Goal: Entertainment & Leisure: Consume media (video, audio)

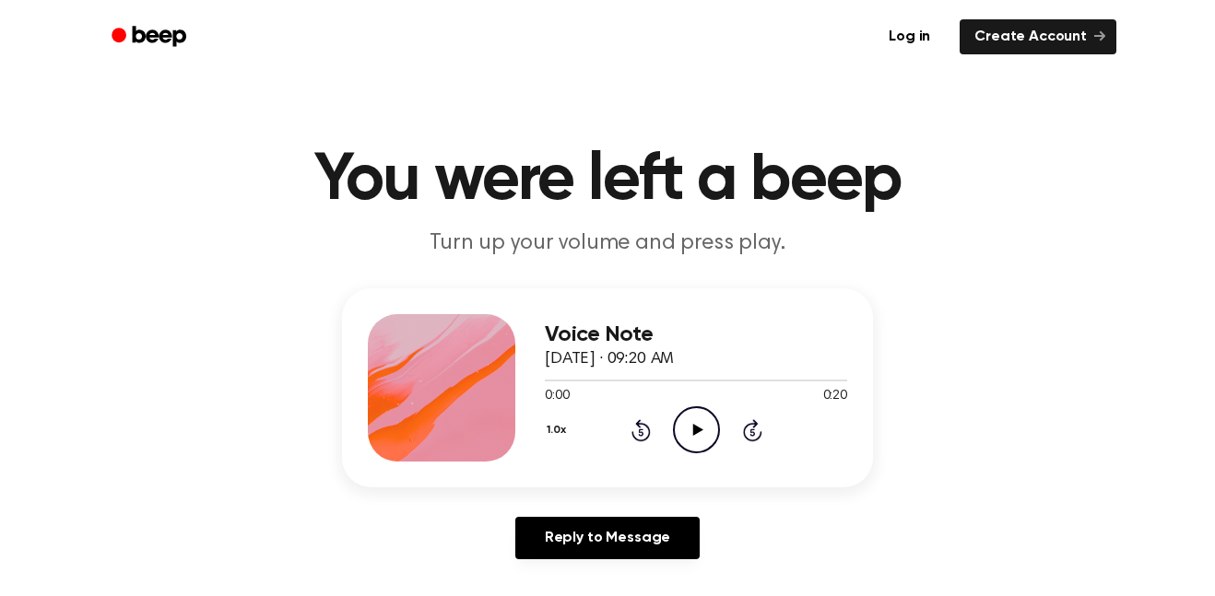
click at [686, 434] on icon "Play Audio" at bounding box center [696, 430] width 47 height 47
click at [697, 458] on div "Voice Note [DATE] · 09:20 AM 0:20 0:20 Your browser does not support the [objec…" at bounding box center [696, 387] width 302 height 147
click at [686, 384] on div at bounding box center [696, 379] width 302 height 15
click at [687, 418] on icon "Play Audio" at bounding box center [696, 430] width 47 height 47
click at [635, 440] on icon at bounding box center [640, 430] width 19 height 22
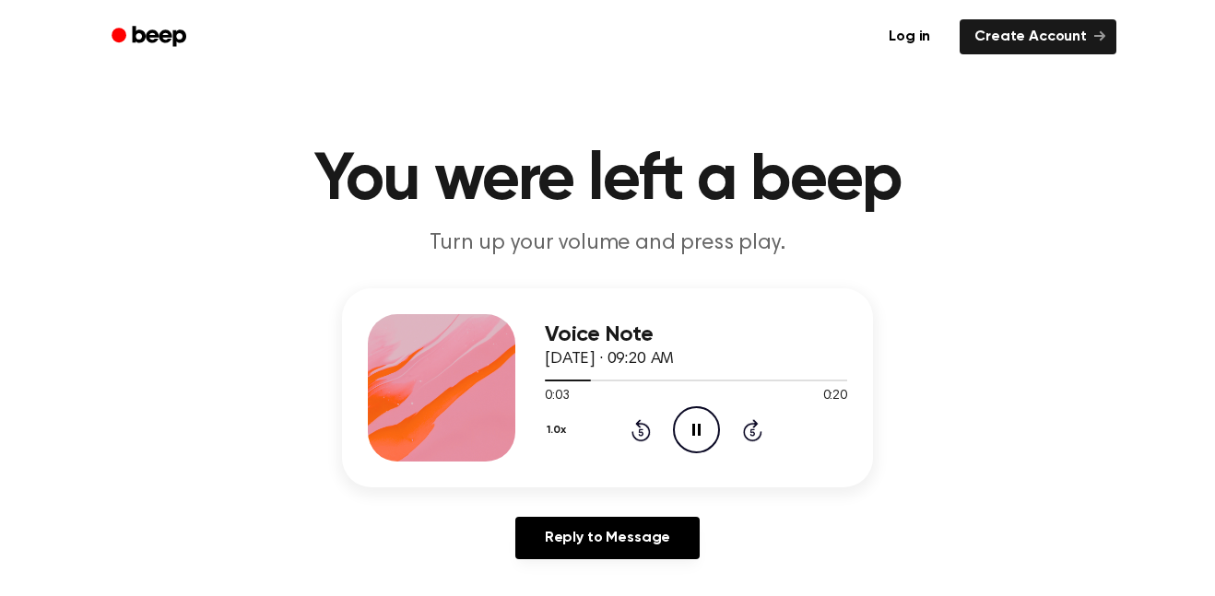
click at [630, 435] on icon "Rewind 5 seconds" at bounding box center [640, 430] width 20 height 24
click at [641, 433] on icon "Rewind 5 seconds" at bounding box center [640, 430] width 20 height 24
click at [714, 427] on icon "Pause Audio" at bounding box center [696, 430] width 47 height 47
click at [675, 466] on div "Voice Note [DATE] · 09:20 AM 0:03 0:20 Your browser does not support the [objec…" at bounding box center [607, 388] width 531 height 199
click at [641, 432] on icon at bounding box center [640, 432] width 5 height 7
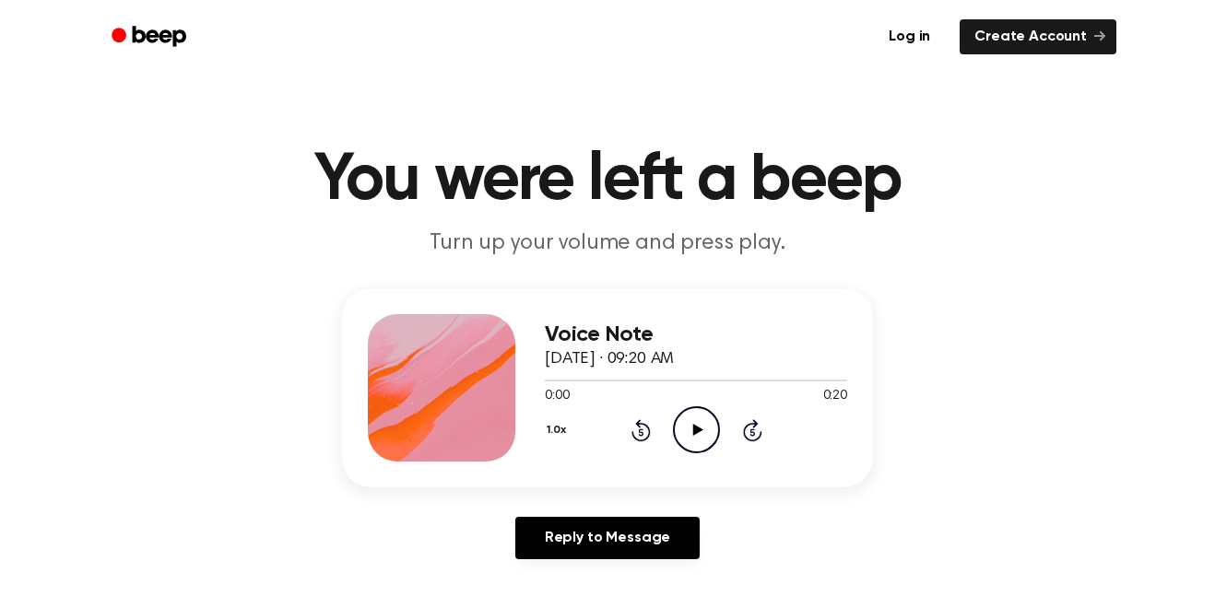
click at [690, 436] on icon "Play Audio" at bounding box center [696, 430] width 47 height 47
click at [683, 386] on div at bounding box center [696, 379] width 302 height 15
click at [704, 439] on icon "Pause Audio" at bounding box center [696, 430] width 47 height 47
click at [617, 384] on div at bounding box center [696, 379] width 302 height 15
click at [707, 442] on icon "Play Audio" at bounding box center [696, 430] width 47 height 47
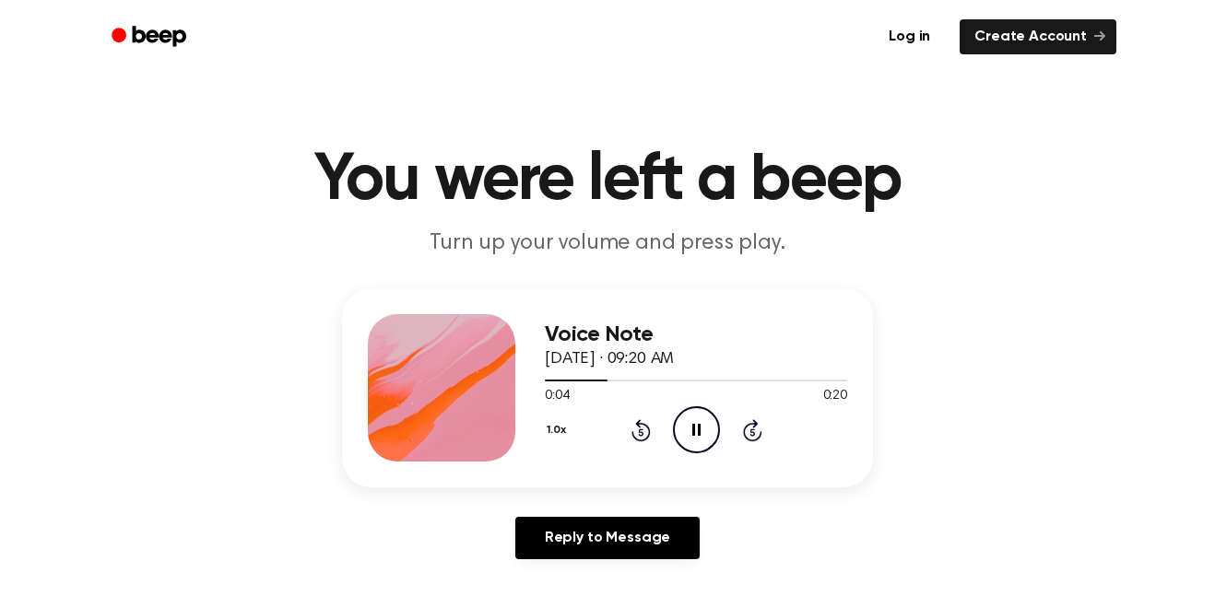
click at [684, 414] on icon "Pause Audio" at bounding box center [696, 430] width 47 height 47
click at [685, 441] on icon "Play Audio" at bounding box center [696, 430] width 47 height 47
click at [703, 450] on icon "Pause Audio" at bounding box center [696, 430] width 47 height 47
click at [642, 442] on icon at bounding box center [640, 430] width 19 height 22
click at [710, 436] on icon "Play Audio" at bounding box center [696, 430] width 47 height 47
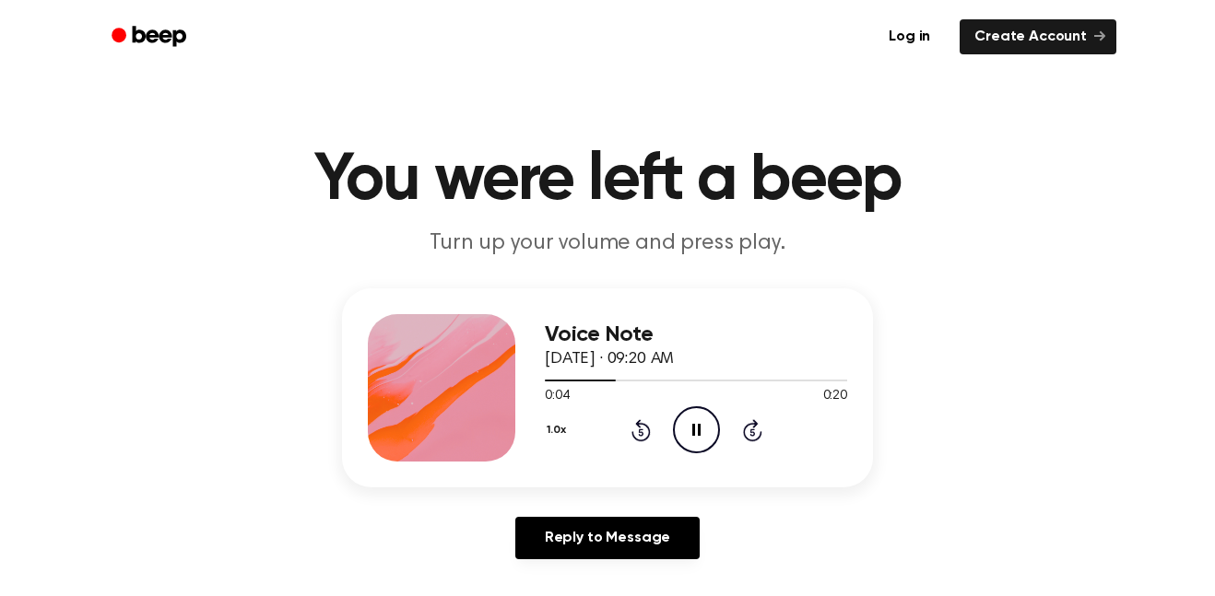
click at [707, 435] on icon "Pause Audio" at bounding box center [696, 430] width 47 height 47
click at [688, 439] on icon "Play Audio" at bounding box center [696, 430] width 47 height 47
click at [641, 432] on icon at bounding box center [640, 432] width 5 height 7
click at [711, 442] on icon "Pause Audio" at bounding box center [696, 430] width 47 height 47
click at [711, 435] on icon "Play Audio" at bounding box center [696, 430] width 47 height 47
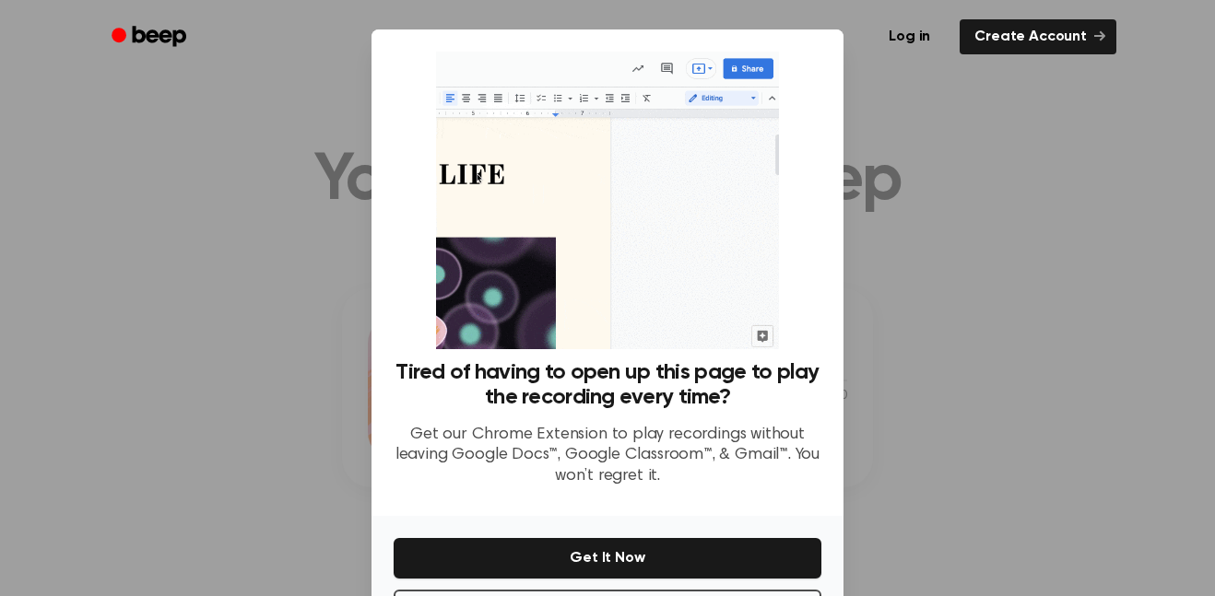
scroll to position [75, 0]
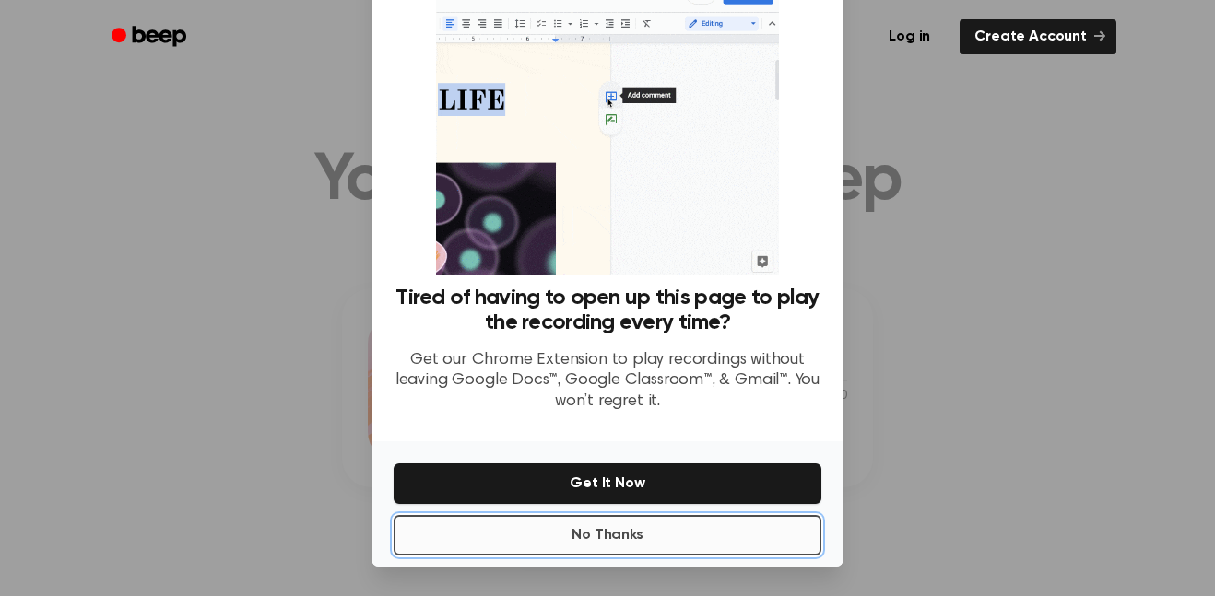
click at [634, 540] on button "No Thanks" at bounding box center [608, 535] width 428 height 41
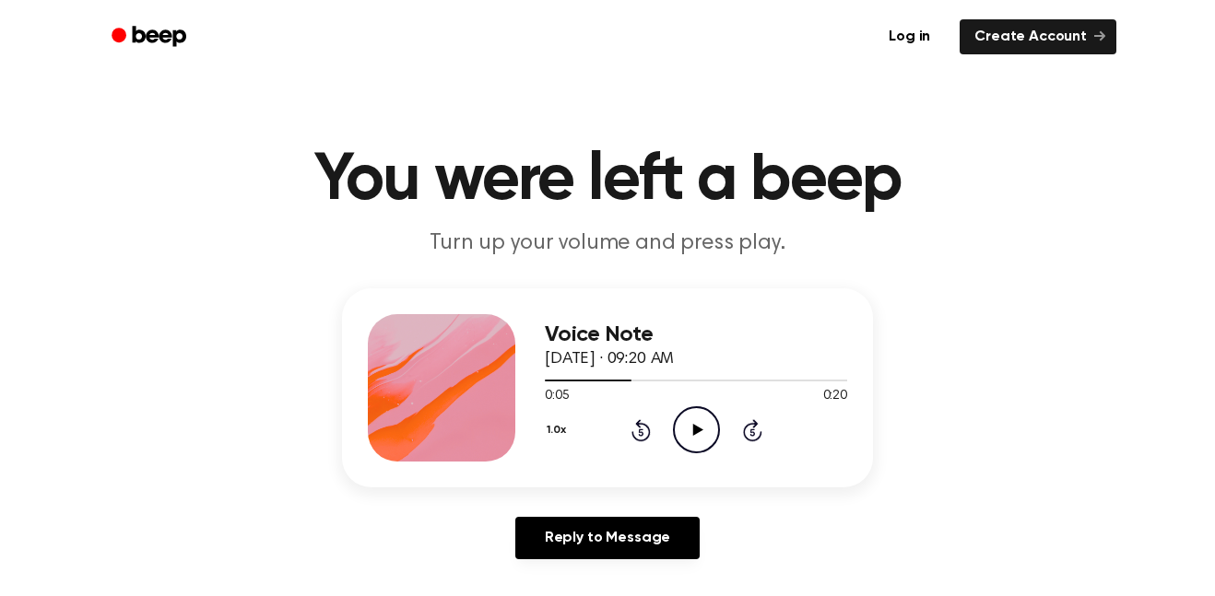
click at [687, 439] on icon "Play Audio" at bounding box center [696, 430] width 47 height 47
click at [698, 440] on icon "Pause Audio" at bounding box center [696, 430] width 47 height 47
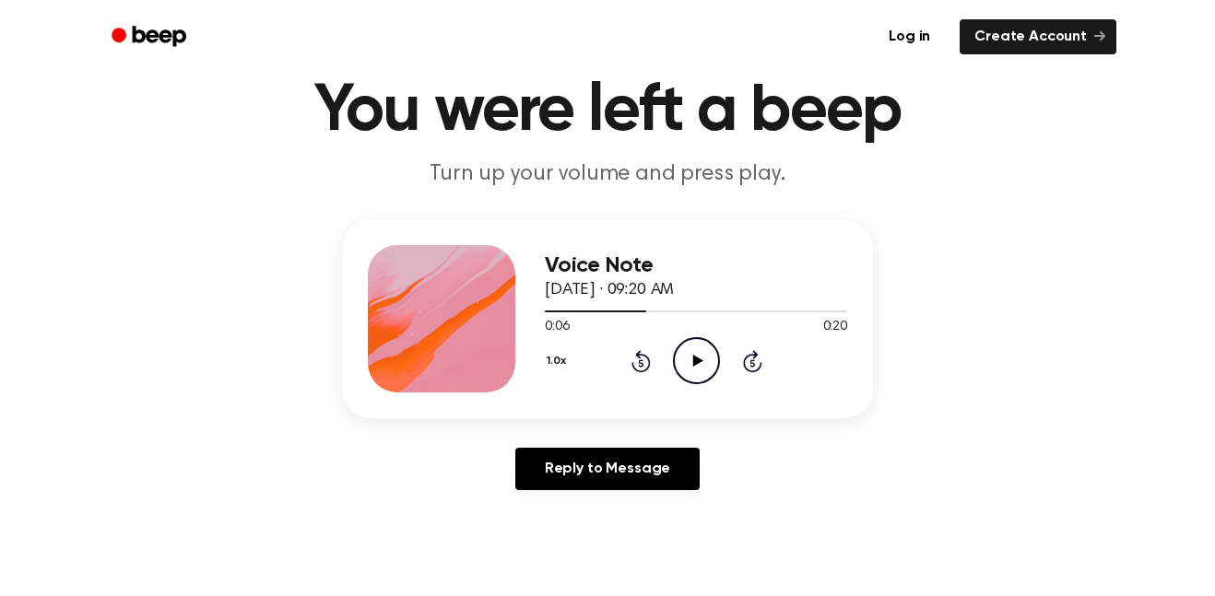
scroll to position [70, 0]
click at [710, 369] on icon "Play Audio" at bounding box center [696, 359] width 47 height 47
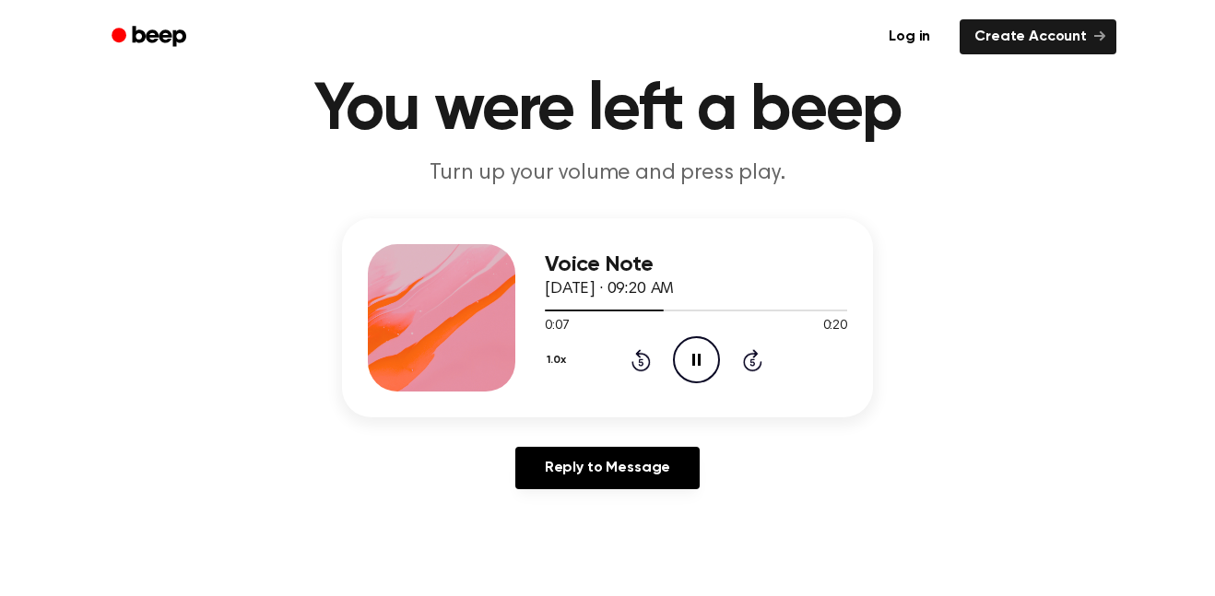
click at [686, 356] on icon "Pause Audio" at bounding box center [696, 359] width 47 height 47
click at [698, 360] on icon at bounding box center [697, 360] width 10 height 12
click at [687, 364] on icon "Pause Audio" at bounding box center [696, 359] width 47 height 47
click at [641, 362] on icon at bounding box center [640, 362] width 5 height 7
click at [707, 370] on icon "Play Audio" at bounding box center [696, 359] width 47 height 47
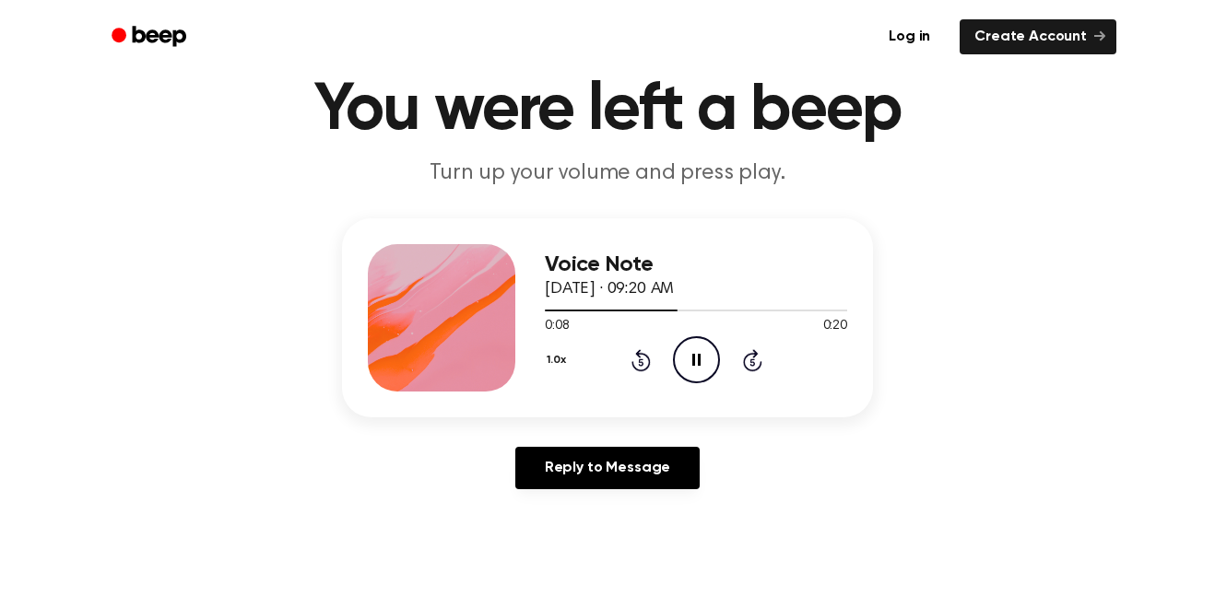
click at [689, 365] on icon "Pause Audio" at bounding box center [696, 359] width 47 height 47
click at [714, 359] on icon "Play Audio" at bounding box center [696, 359] width 47 height 47
click at [689, 359] on icon "Pause Audio" at bounding box center [696, 359] width 47 height 47
click at [641, 362] on icon at bounding box center [640, 362] width 5 height 7
click at [664, 353] on div "1.0x Rewind 5 seconds Pause Audio Skip 5 seconds" at bounding box center [696, 359] width 302 height 47
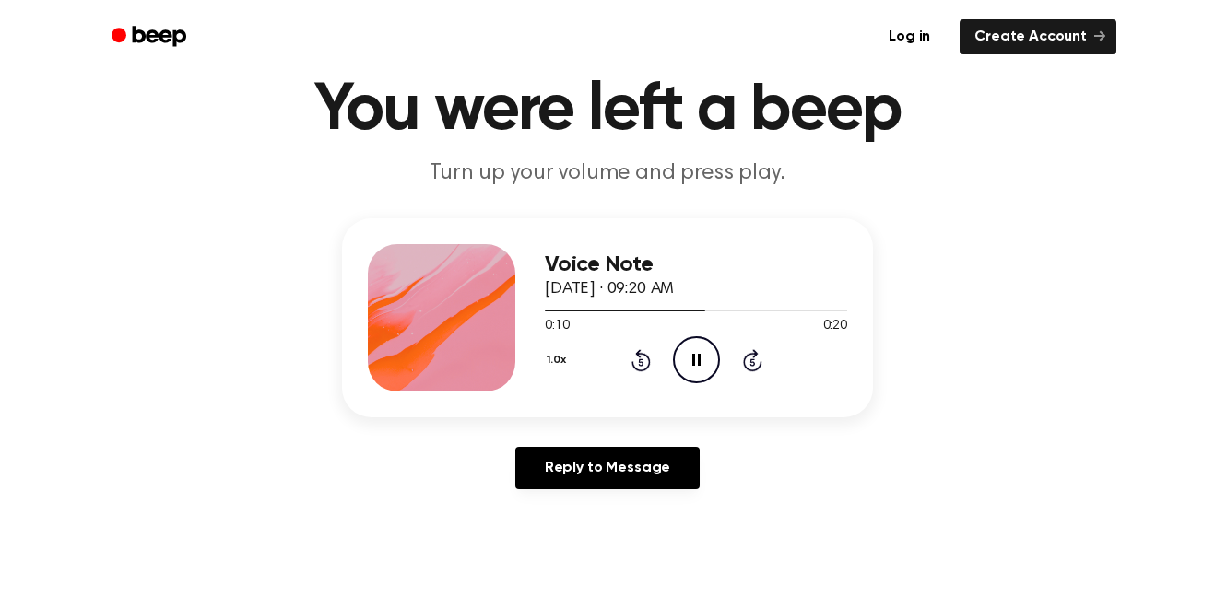
click at [694, 369] on icon "Pause Audio" at bounding box center [696, 359] width 47 height 47
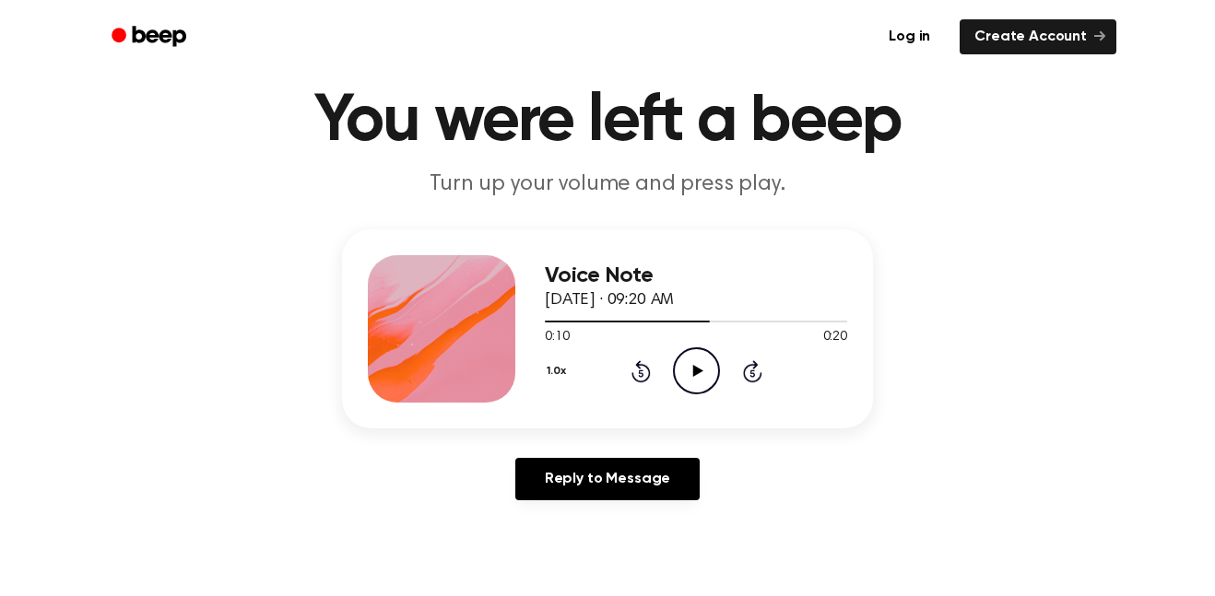
scroll to position [0, 0]
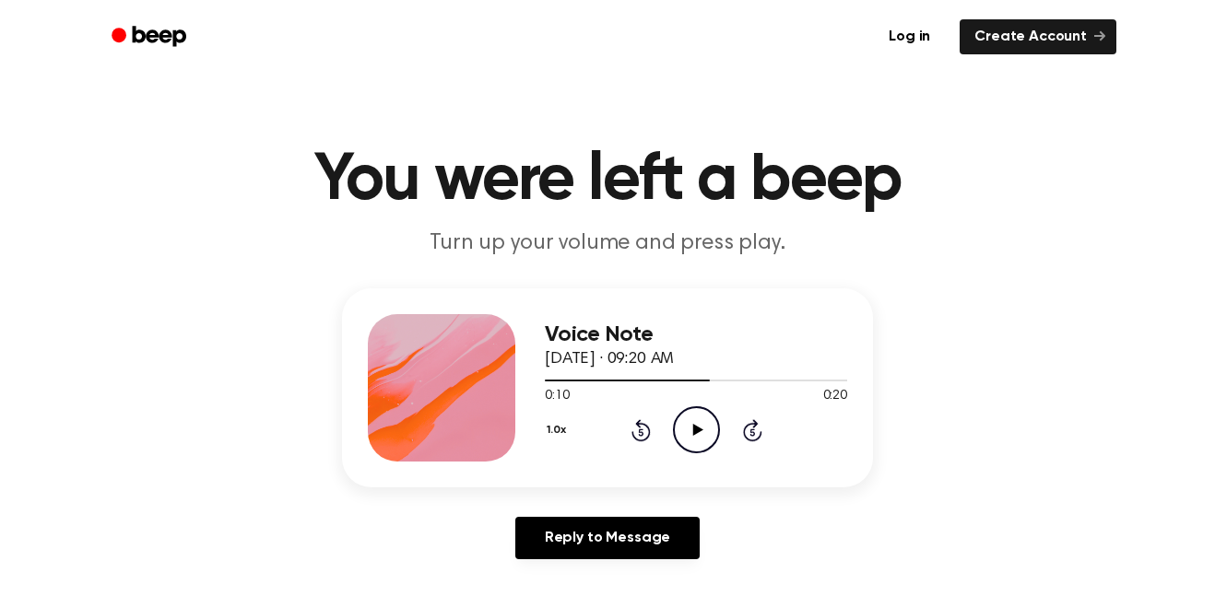
click at [676, 436] on icon "Play Audio" at bounding box center [696, 430] width 47 height 47
click at [648, 437] on icon at bounding box center [640, 430] width 19 height 22
click at [691, 438] on icon "Pause Audio" at bounding box center [696, 430] width 47 height 47
click at [641, 432] on icon at bounding box center [640, 432] width 5 height 7
click at [692, 429] on icon "Play Audio" at bounding box center [696, 430] width 47 height 47
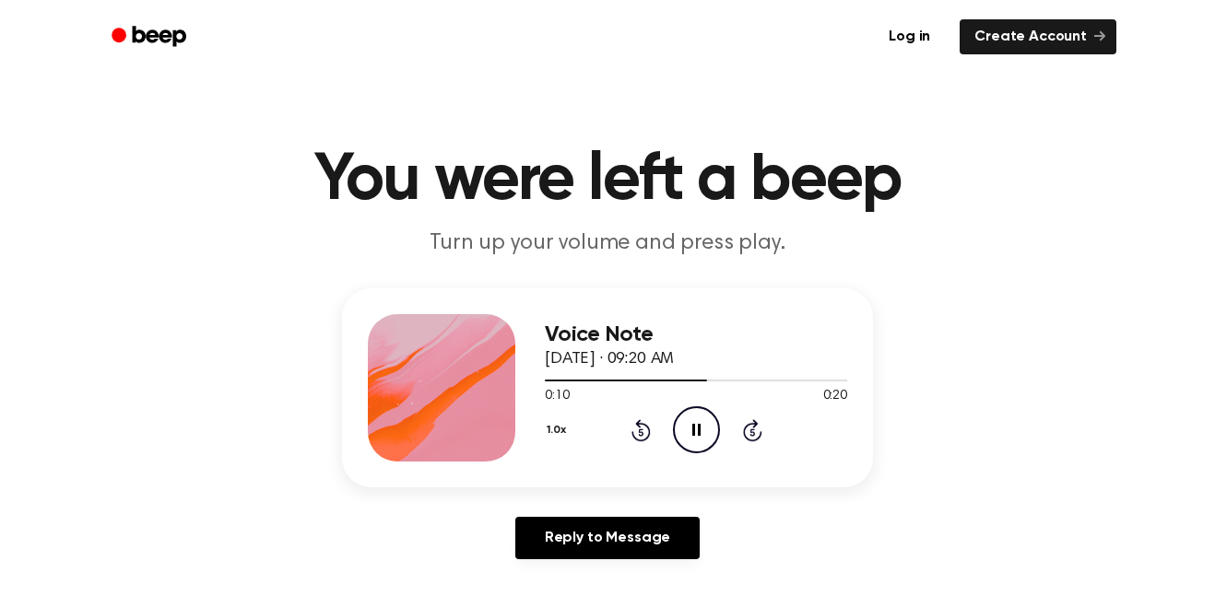
click at [692, 429] on icon at bounding box center [696, 430] width 8 height 12
click at [681, 442] on icon "Play Audio" at bounding box center [696, 430] width 47 height 47
click at [709, 432] on icon "Pause Audio" at bounding box center [696, 430] width 47 height 47
click at [686, 438] on icon "Play Audio" at bounding box center [696, 430] width 47 height 47
click at [684, 438] on icon "Pause Audio" at bounding box center [696, 430] width 47 height 47
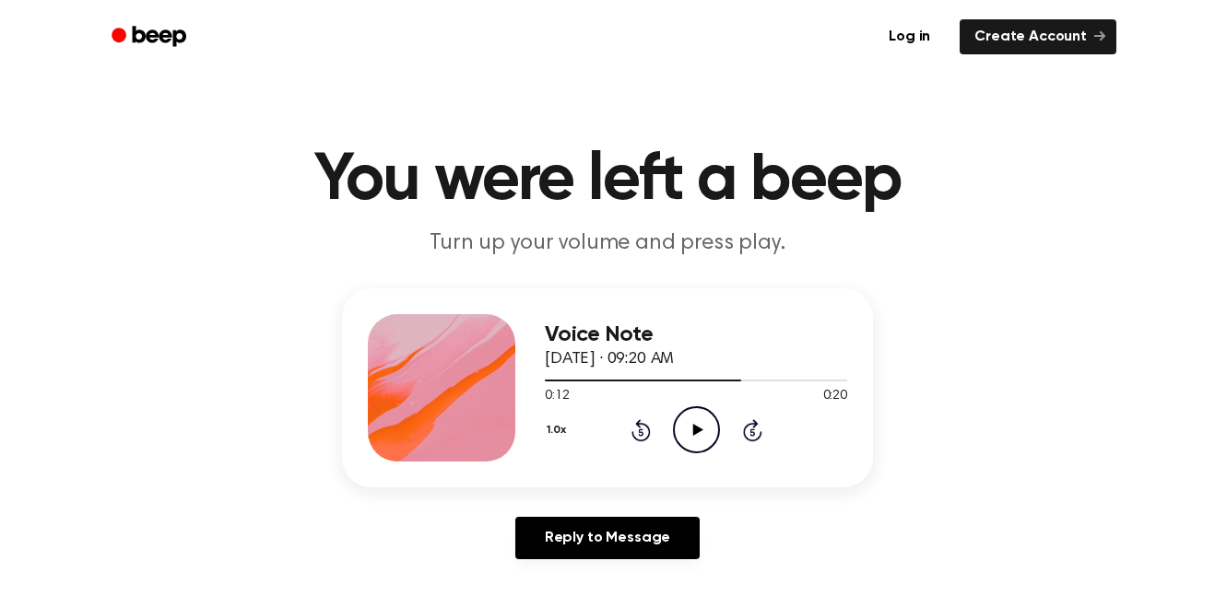
click at [704, 440] on icon "Play Audio" at bounding box center [696, 430] width 47 height 47
click at [689, 424] on icon "Pause Audio" at bounding box center [696, 430] width 47 height 47
click at [706, 423] on icon "Play Audio" at bounding box center [696, 430] width 47 height 47
click at [691, 435] on icon "Pause Audio" at bounding box center [696, 430] width 47 height 47
click at [632, 428] on icon "Rewind 5 seconds" at bounding box center [640, 430] width 20 height 24
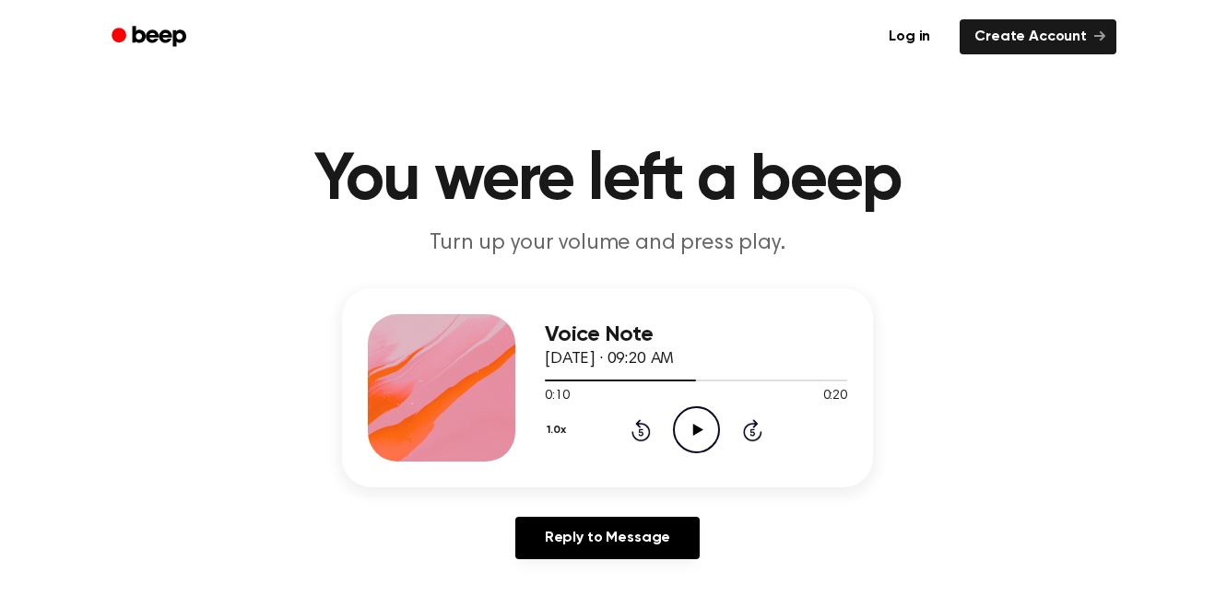
click at [685, 430] on icon "Play Audio" at bounding box center [696, 430] width 47 height 47
click at [694, 418] on icon "Pause Audio" at bounding box center [696, 430] width 47 height 47
click at [700, 426] on icon "Play Audio" at bounding box center [696, 430] width 47 height 47
click at [709, 425] on icon "Pause Audio" at bounding box center [696, 430] width 47 height 47
click at [702, 435] on icon "Play Audio" at bounding box center [696, 430] width 47 height 47
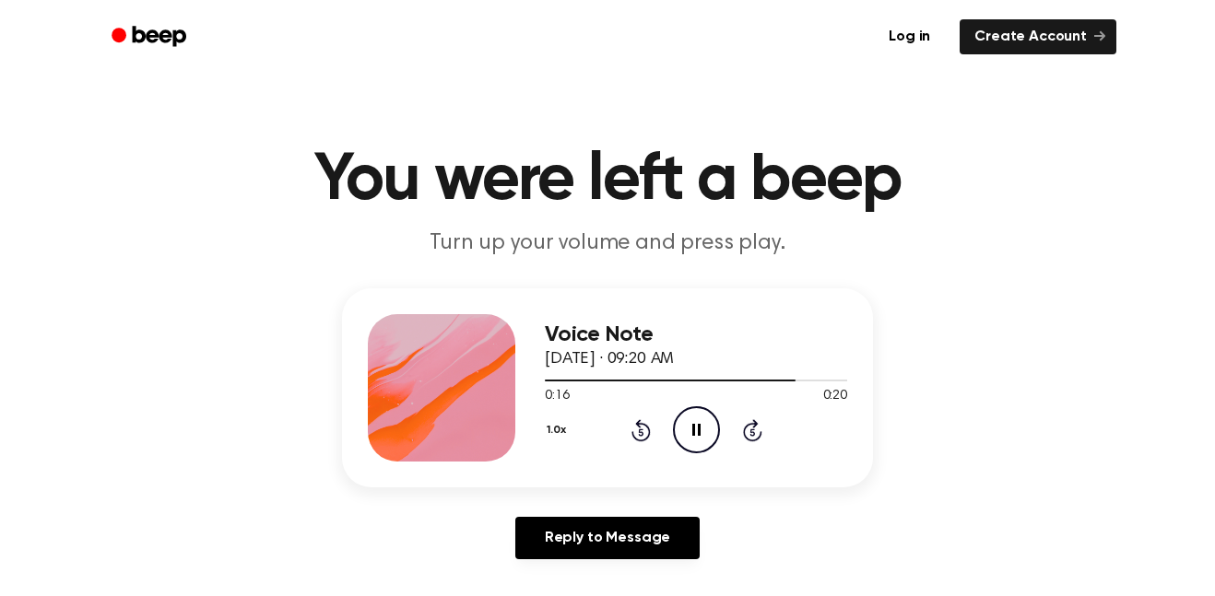
click at [695, 440] on icon "Pause Audio" at bounding box center [696, 430] width 47 height 47
click at [641, 432] on icon at bounding box center [640, 432] width 5 height 7
click at [689, 439] on icon "Play Audio" at bounding box center [696, 430] width 47 height 47
click at [694, 444] on icon "Pause Audio" at bounding box center [696, 430] width 47 height 47
click at [676, 454] on icon "Play Audio" at bounding box center [696, 430] width 47 height 47
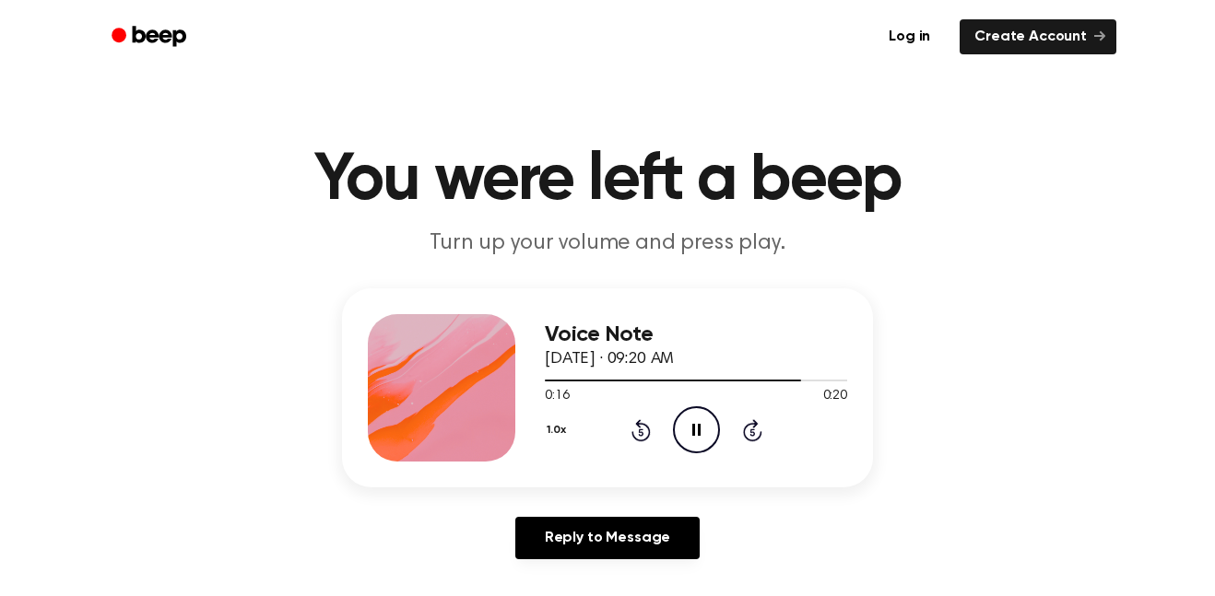
click at [640, 432] on icon at bounding box center [640, 432] width 5 height 7
click at [725, 447] on div "1.0x Rewind 5 seconds Pause Audio Skip 5 seconds" at bounding box center [696, 430] width 302 height 47
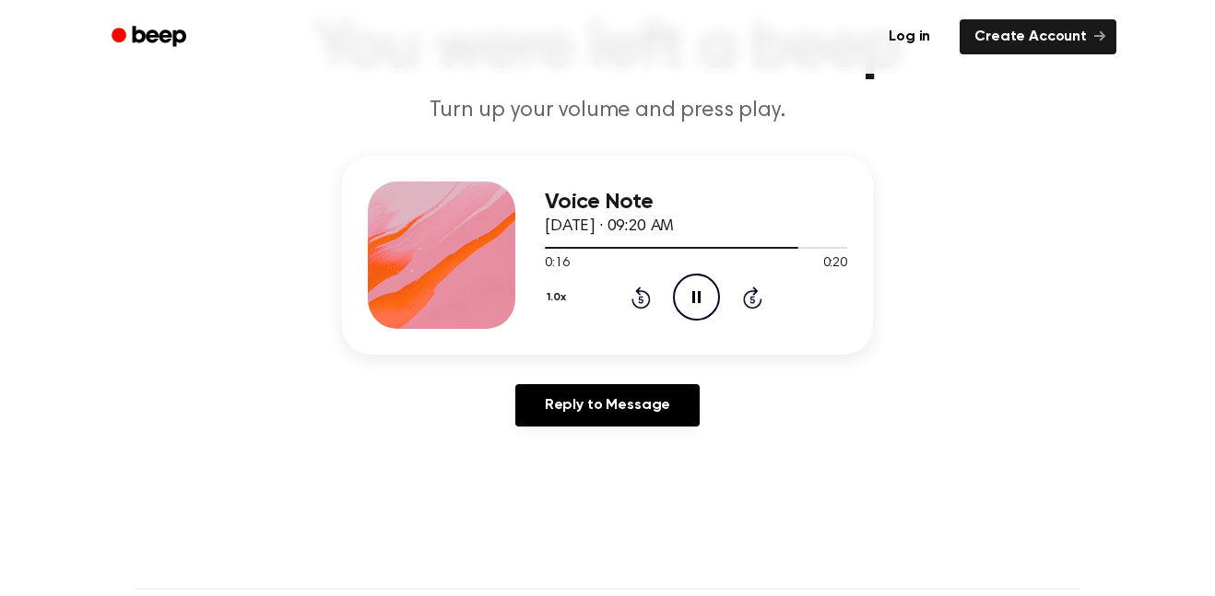
scroll to position [136, 0]
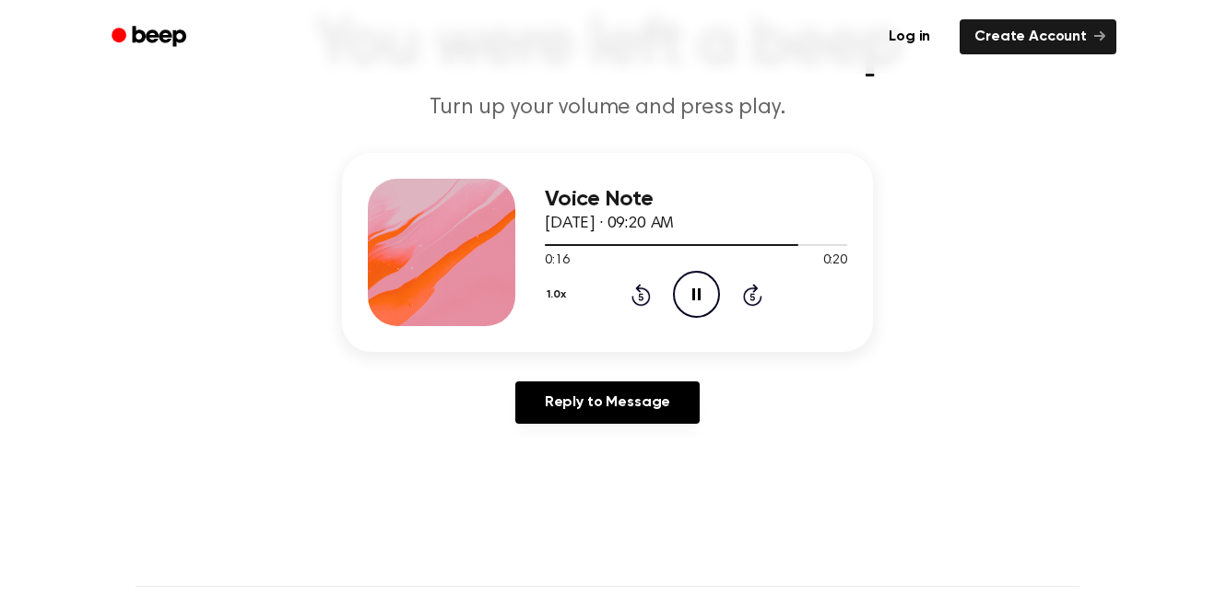
click at [704, 301] on icon "Pause Audio" at bounding box center [696, 294] width 47 height 47
click at [708, 301] on icon "Play Audio" at bounding box center [696, 294] width 47 height 47
click at [698, 306] on icon "Pause Audio" at bounding box center [696, 294] width 47 height 47
click at [631, 289] on icon "Rewind 5 seconds" at bounding box center [640, 295] width 20 height 24
click at [696, 316] on icon "Play Audio" at bounding box center [696, 294] width 47 height 47
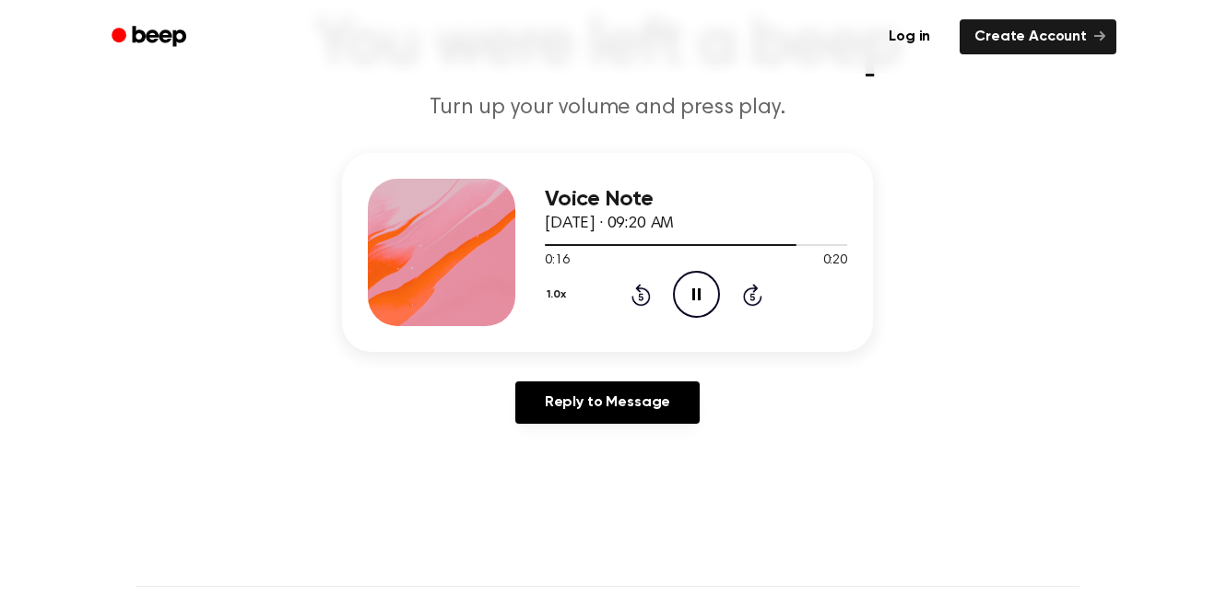
click at [695, 296] on icon "Pause Audio" at bounding box center [696, 294] width 47 height 47
click at [704, 307] on icon "Play Audio" at bounding box center [696, 294] width 47 height 47
click at [697, 307] on icon "Pause Audio" at bounding box center [696, 294] width 47 height 47
click at [674, 298] on circle at bounding box center [696, 294] width 45 height 45
click at [698, 299] on icon at bounding box center [696, 295] width 8 height 12
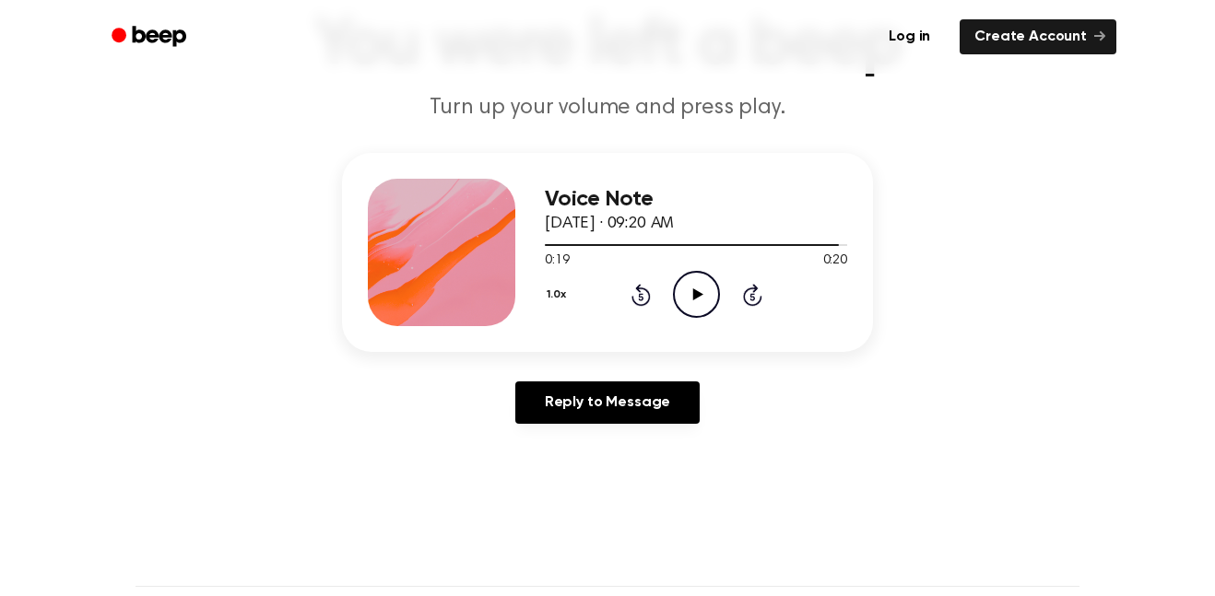
scroll to position [0, 0]
